Goal: Transaction & Acquisition: Purchase product/service

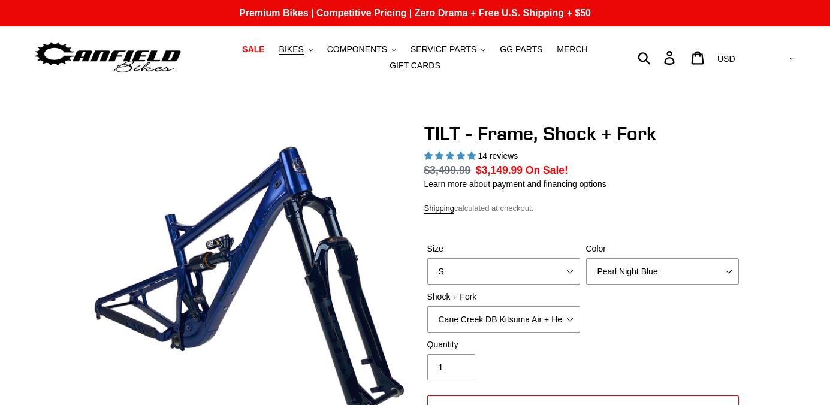
select select "highest-rating"
click at [302, 51] on span "BIKES" at bounding box center [291, 49] width 25 height 10
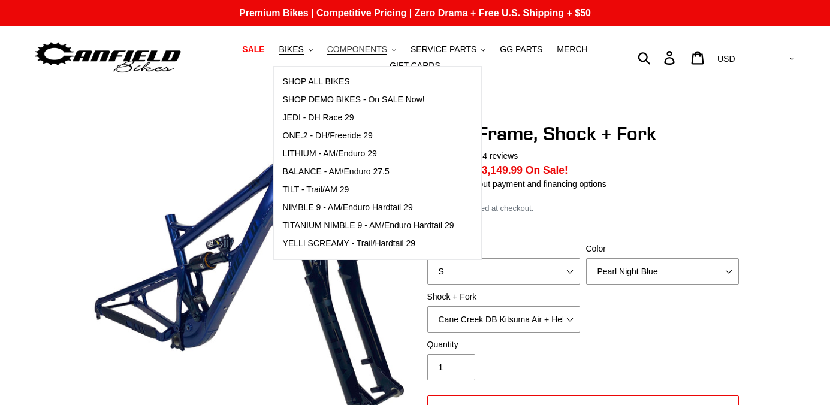
click at [356, 50] on span "COMPONENTS" at bounding box center [357, 49] width 60 height 10
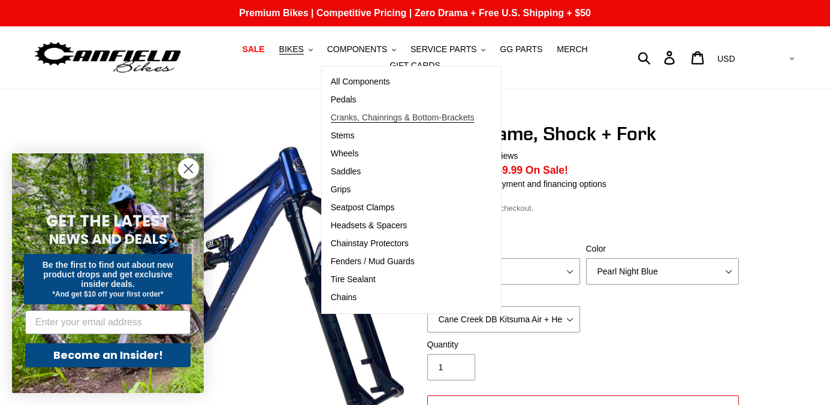
click at [363, 116] on span "Cranks, Chainrings & Bottom-Brackets" at bounding box center [403, 118] width 144 height 10
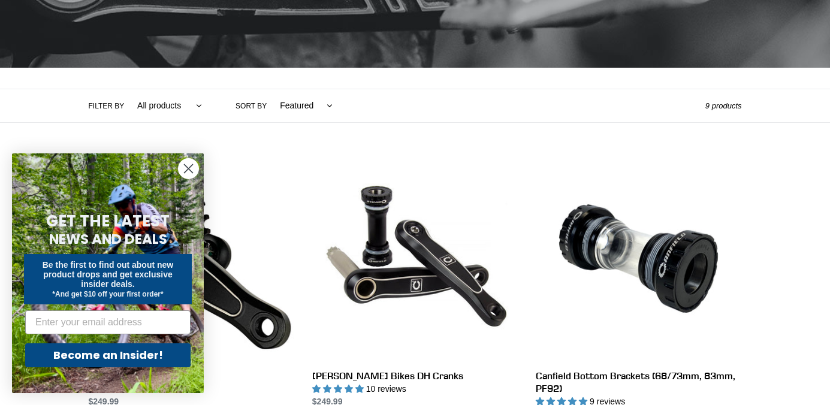
scroll to position [298, 0]
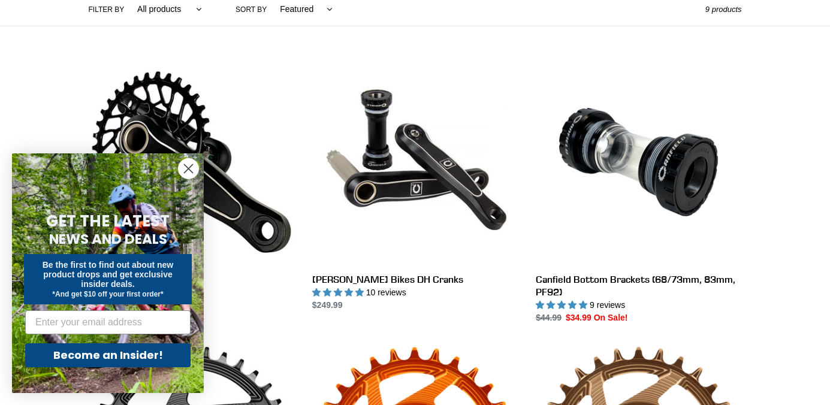
click at [192, 173] on circle "Close dialog" at bounding box center [189, 169] width 20 height 20
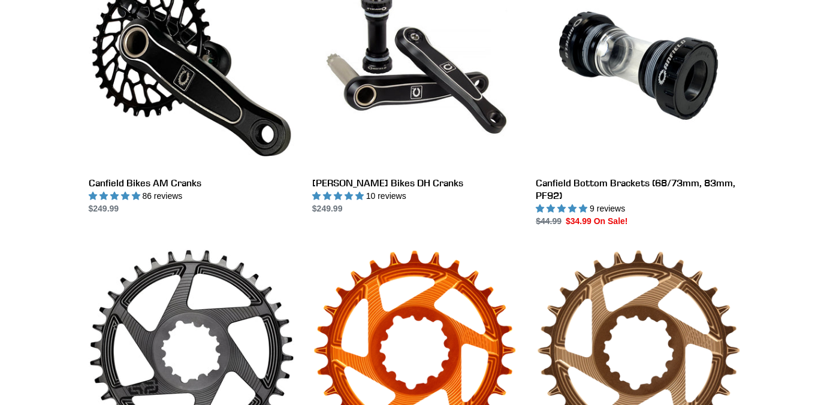
scroll to position [280, 0]
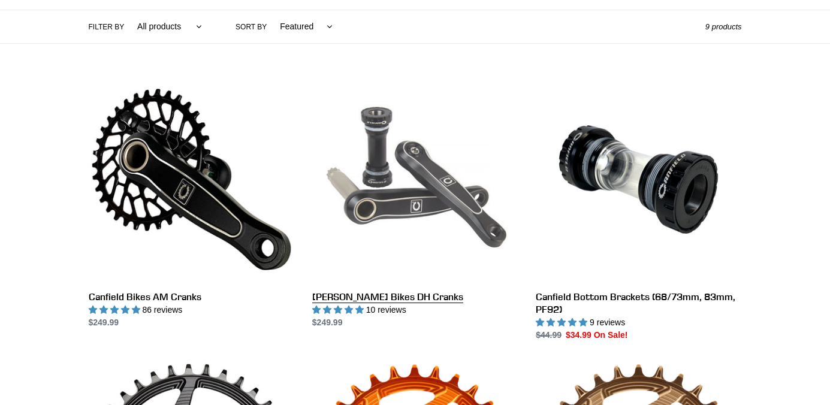
click at [419, 196] on link "[PERSON_NAME] Bikes DH Cranks" at bounding box center [414, 203] width 205 height 252
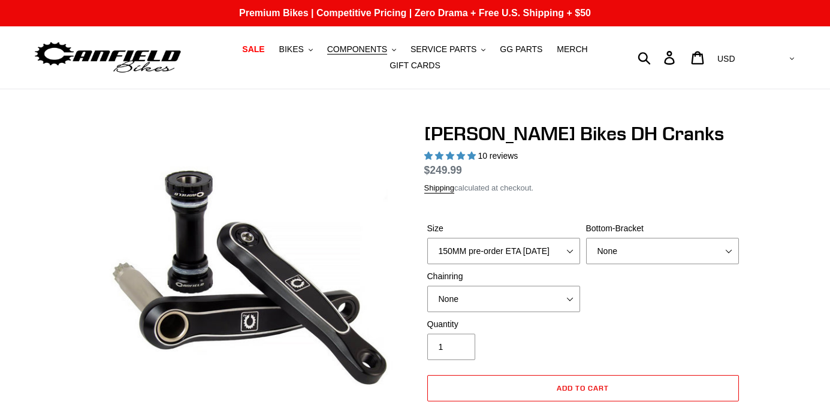
select select "highest-rating"
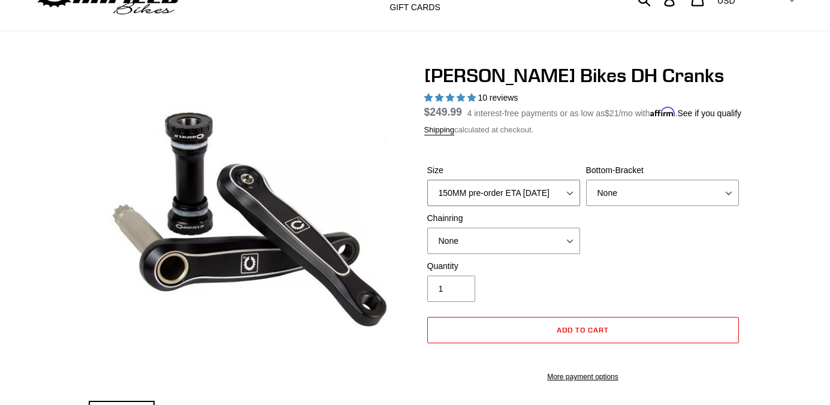
select select "165MM"
click option "165MM" at bounding box center [0, 0] width 0 height 0
select select "BSA Threaded 83mm"
click option "BSA Threaded 83mm" at bounding box center [0, 0] width 0 height 0
select select "34t Round"
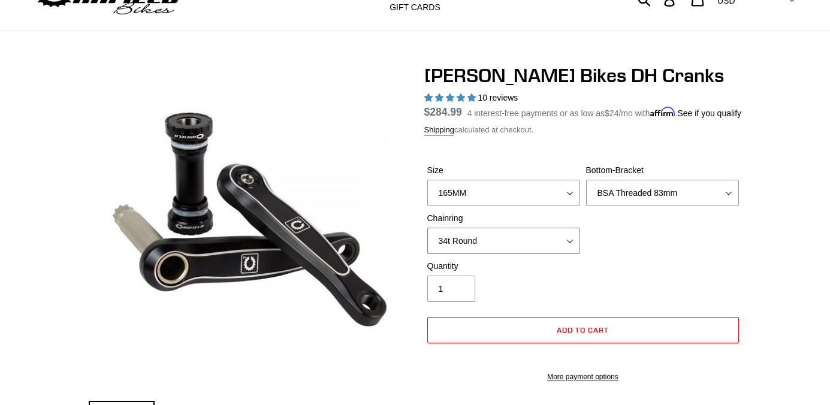
click option "34t Round" at bounding box center [0, 0] width 0 height 0
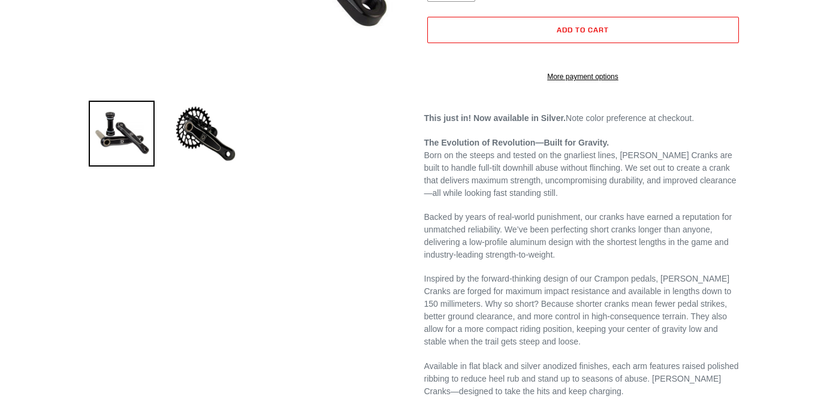
scroll to position [473, 0]
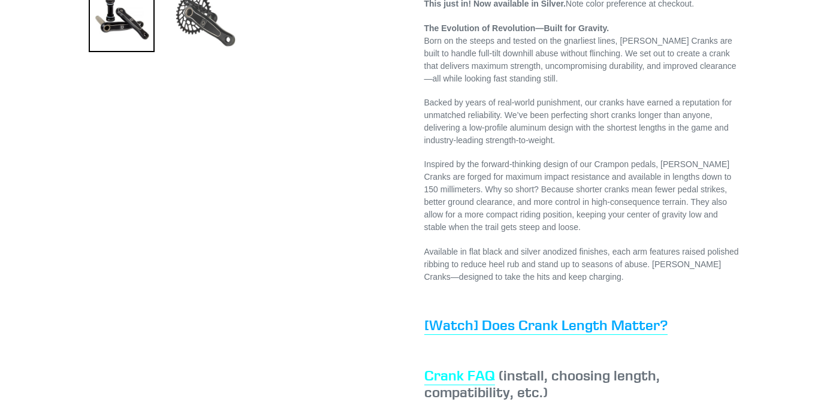
click at [221, 38] on img at bounding box center [206, 19] width 66 height 66
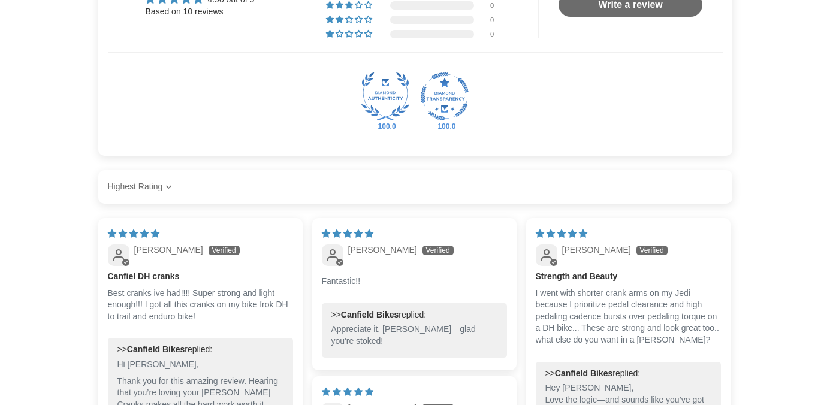
scroll to position [1310, 0]
